Goal: Obtain resource: Obtain resource

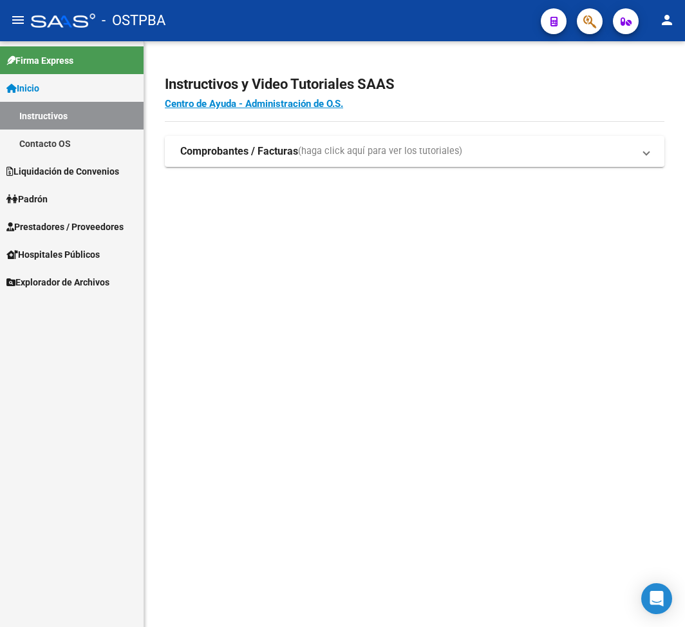
click at [88, 171] on span "Liquidación de Convenios" at bounding box center [62, 171] width 113 height 14
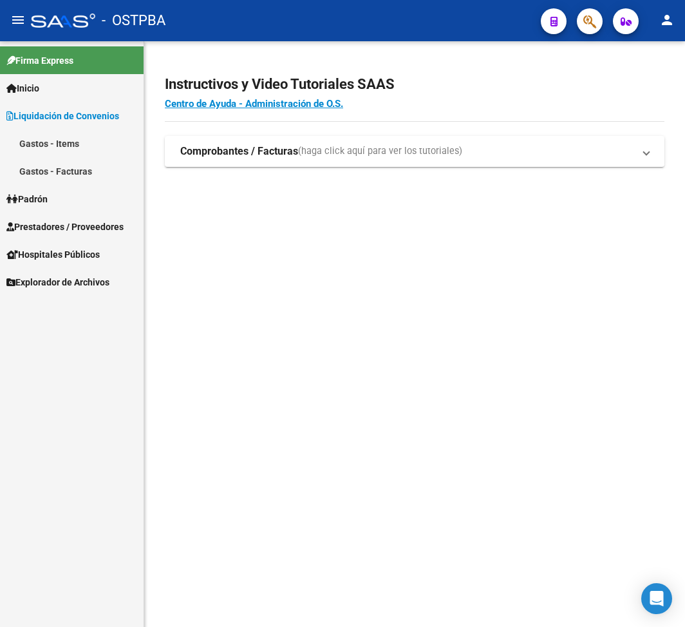
click at [99, 112] on span "Liquidación de Convenios" at bounding box center [62, 116] width 113 height 14
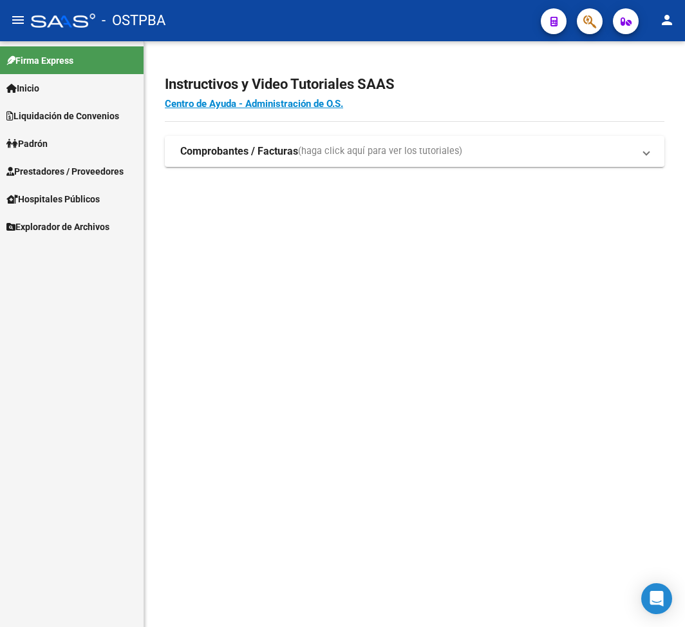
click at [71, 94] on link "Inicio" at bounding box center [72, 88] width 144 height 28
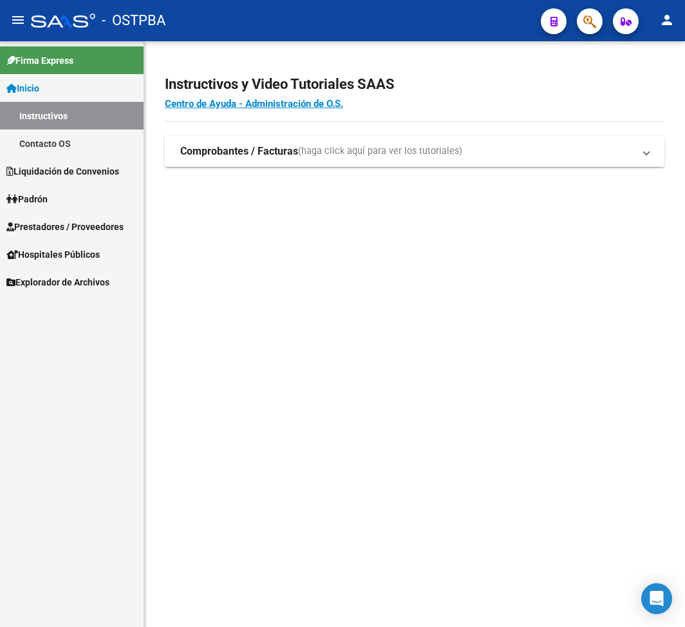
click at [91, 140] on link "Contacto OS" at bounding box center [72, 143] width 144 height 28
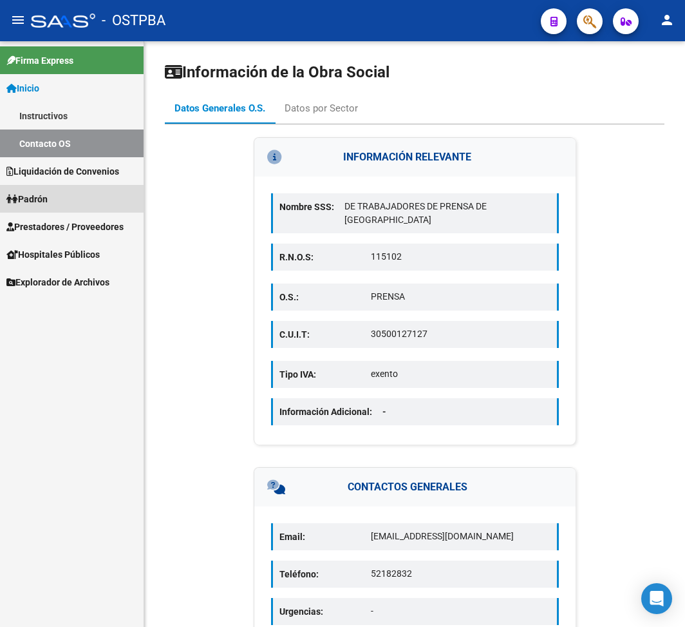
click at [86, 187] on link "Padrón" at bounding box center [72, 199] width 144 height 28
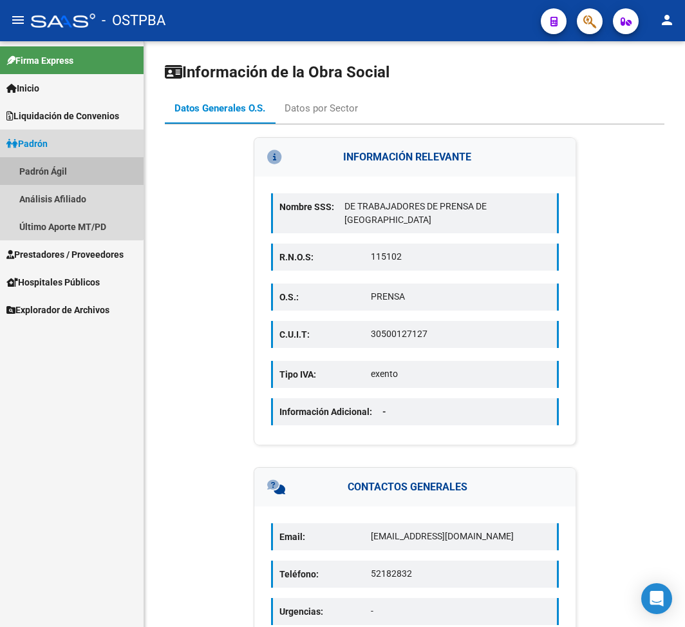
click at [54, 170] on link "Padrón Ágil" at bounding box center [72, 171] width 144 height 28
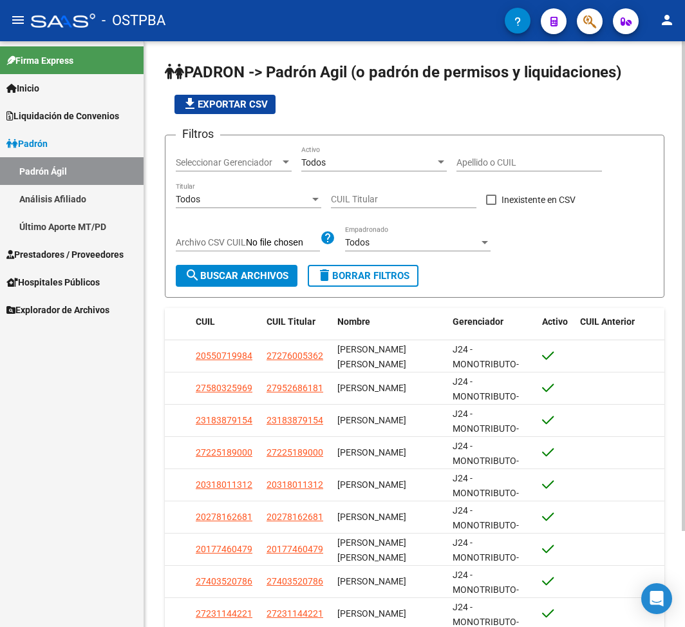
click at [267, 191] on div "Todos Titular" at bounding box center [249, 195] width 146 height 26
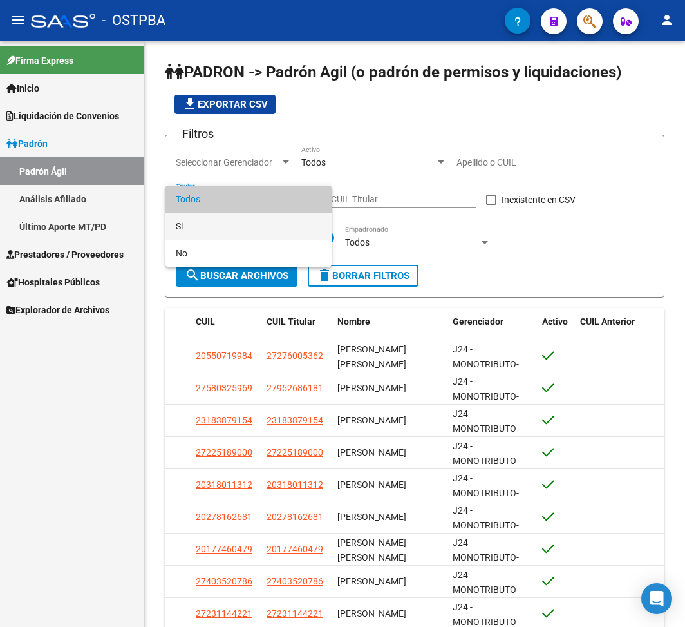
click at [237, 214] on span "Si" at bounding box center [249, 225] width 146 height 27
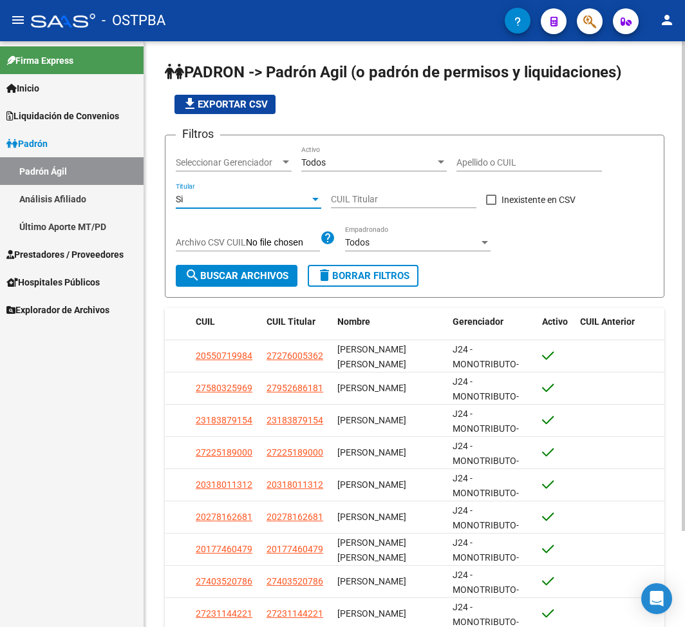
click at [251, 281] on span "search Buscar Archivos" at bounding box center [237, 276] width 104 height 12
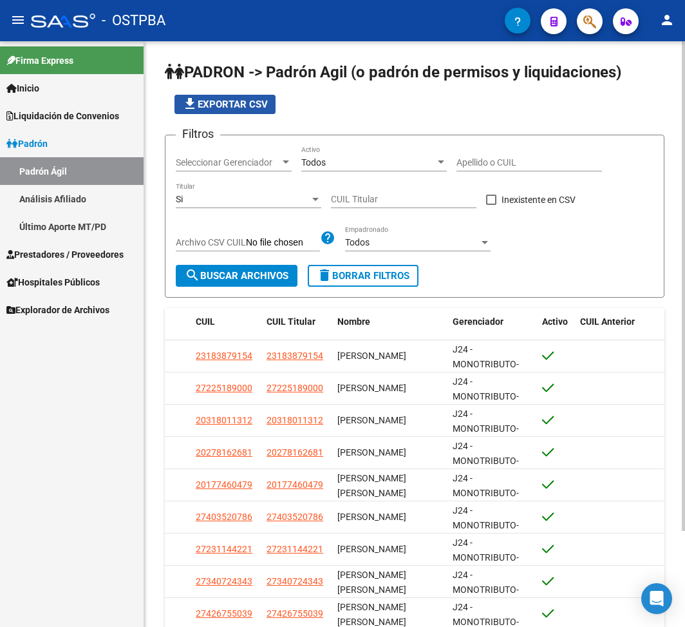
click at [253, 97] on button "file_download Exportar CSV" at bounding box center [224, 104] width 101 height 19
